Goal: Navigation & Orientation: Find specific page/section

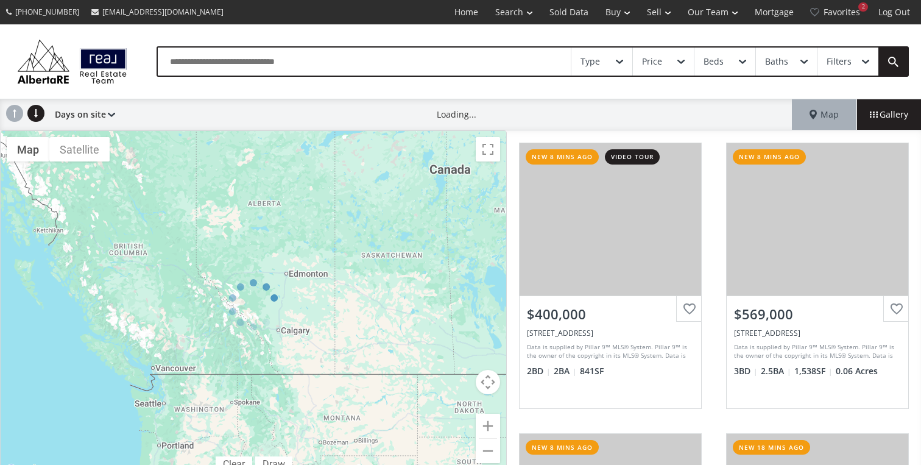
click at [418, 93] on div "Type Price Beds Baths Filters" at bounding box center [460, 61] width 921 height 74
click at [373, 118] on div "Loading..." at bounding box center [453, 114] width 677 height 30
click at [264, 292] on div at bounding box center [253, 304] width 507 height 348
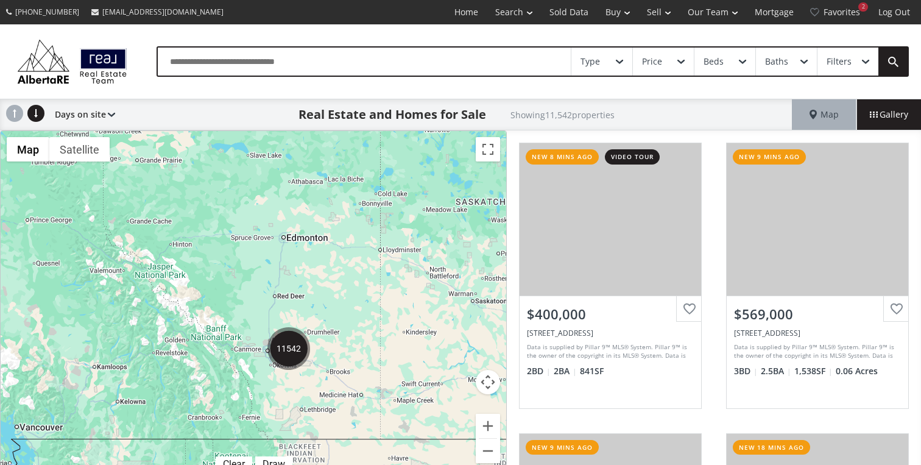
click at [294, 358] on img "11542" at bounding box center [288, 348] width 43 height 43
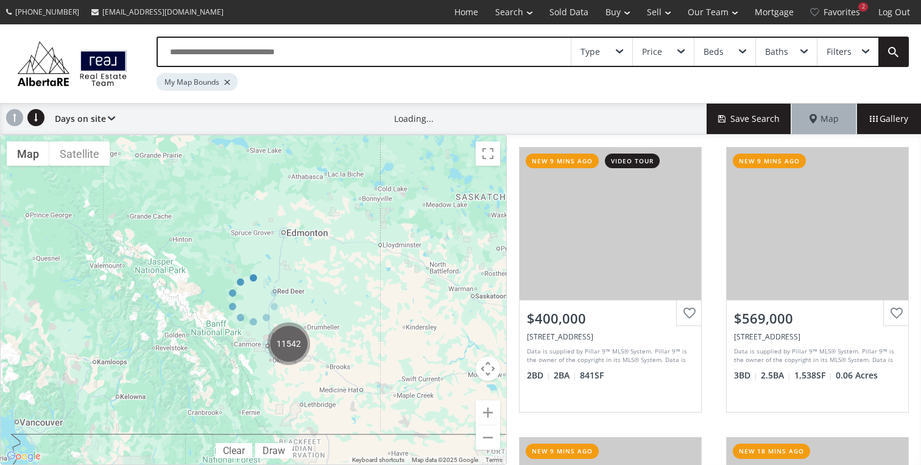
click at [362, 89] on div "My Map Bounds" at bounding box center [487, 79] width 661 height 24
